Goal: Complete application form: Complete application form

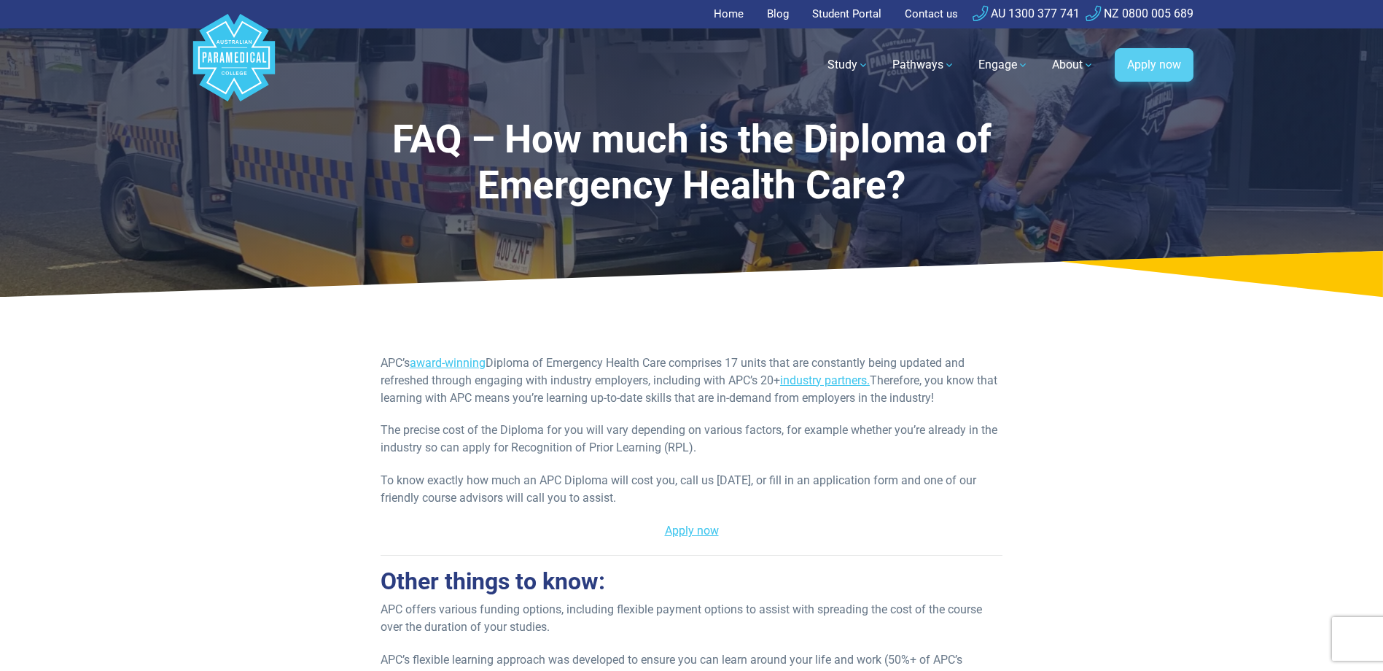
click at [1158, 61] on link "Apply now" at bounding box center [1154, 65] width 79 height 34
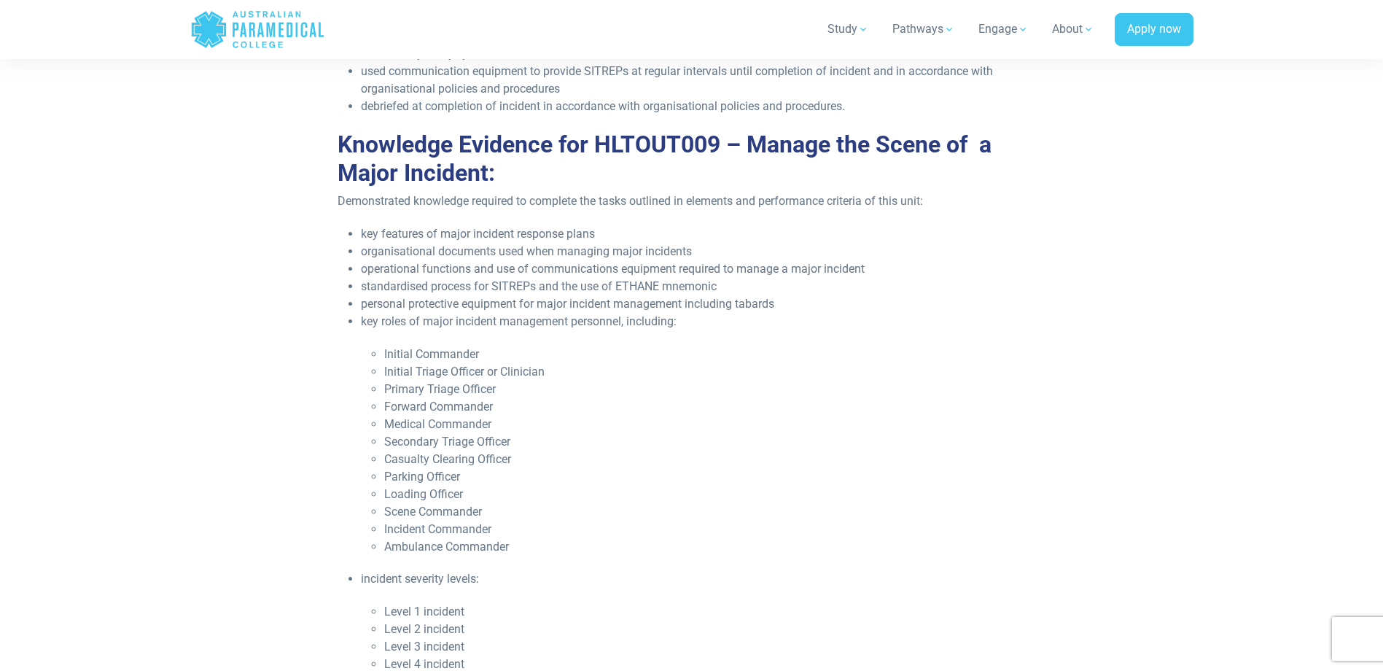
scroll to position [1385, 0]
